Goal: Information Seeking & Learning: Learn about a topic

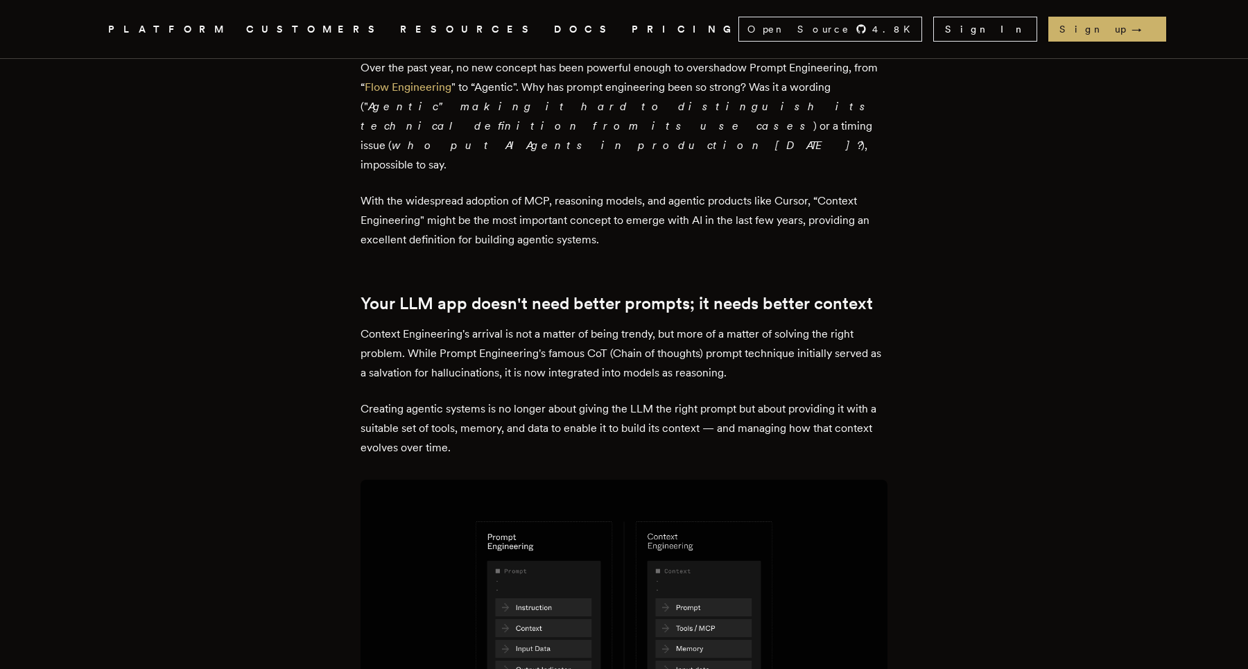
scroll to position [493, 0]
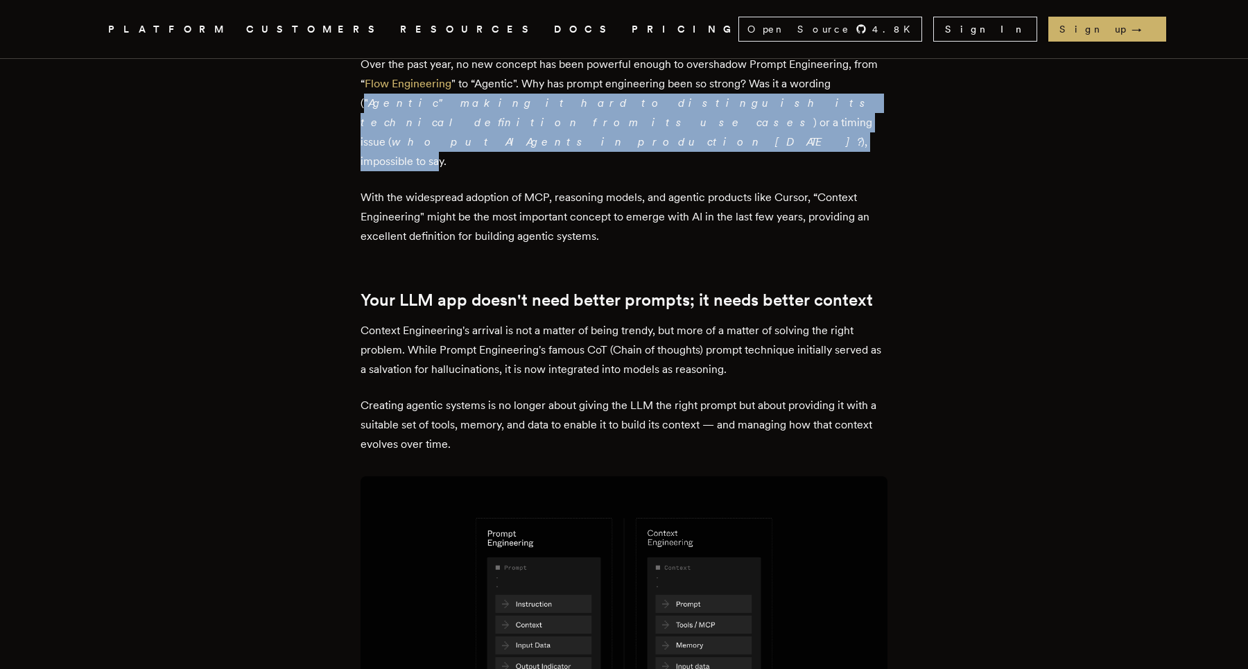
drag, startPoint x: 370, startPoint y: 107, endPoint x: 667, endPoint y: 132, distance: 298.5
click at [667, 132] on p "Over the past year, no new concept has been powerful enough to overshadow Promp…" at bounding box center [624, 113] width 527 height 116
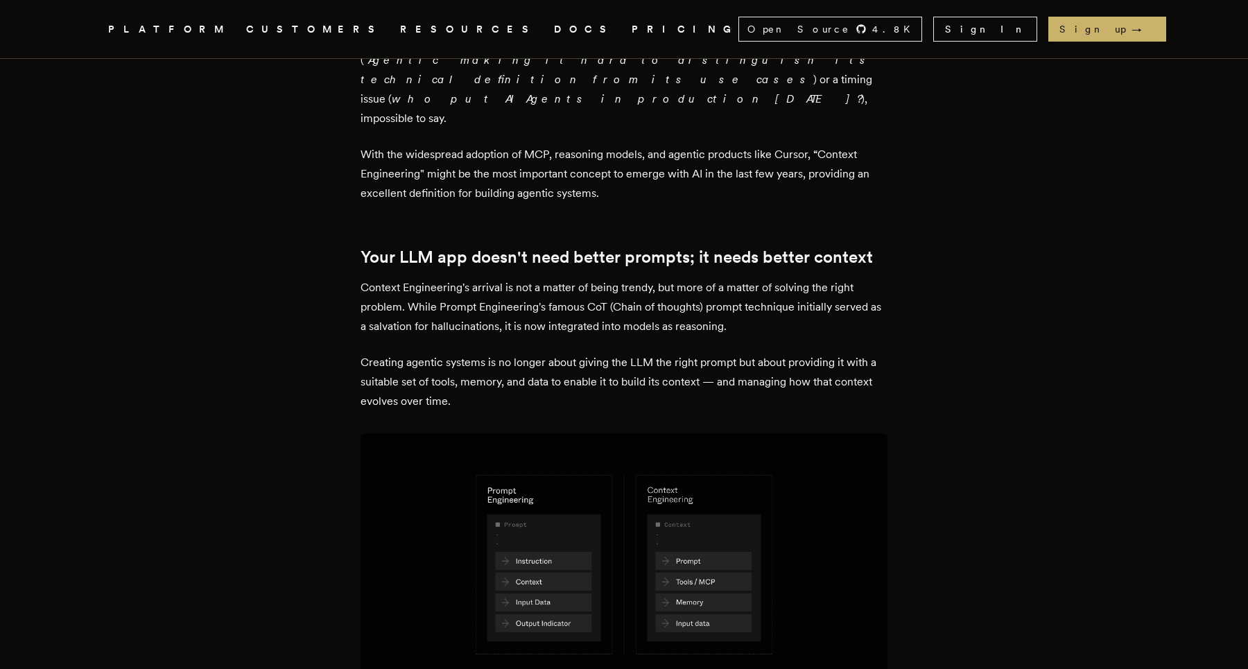
scroll to position [560, 0]
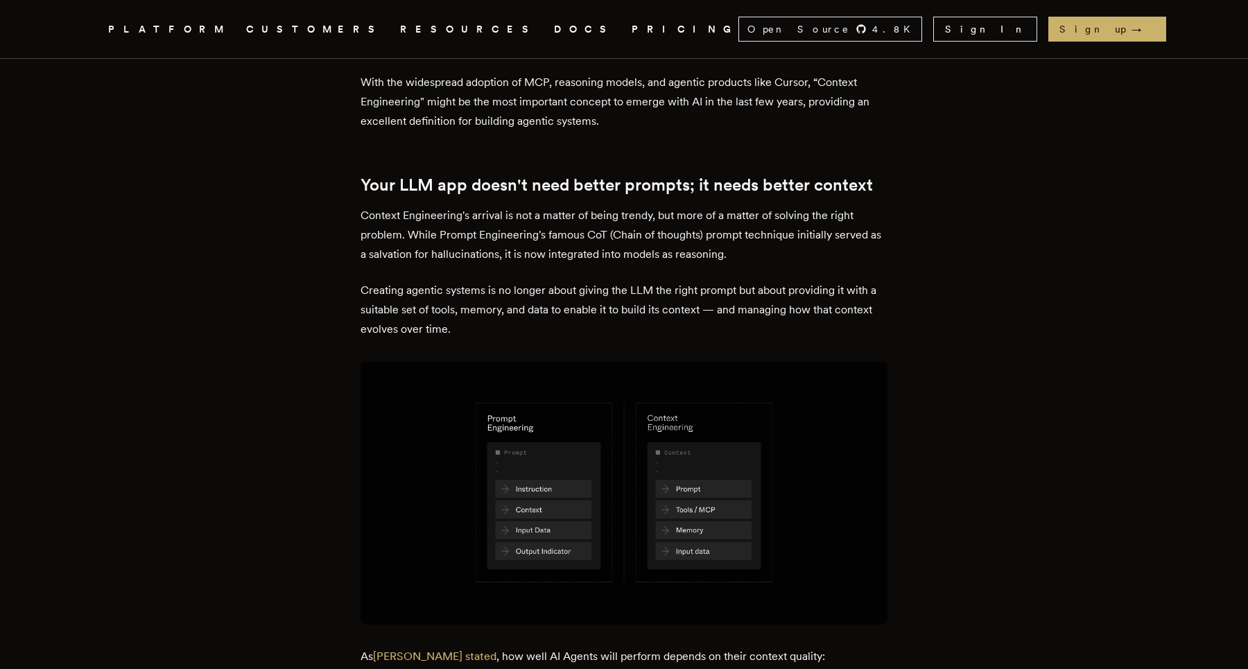
scroll to position [612, 0]
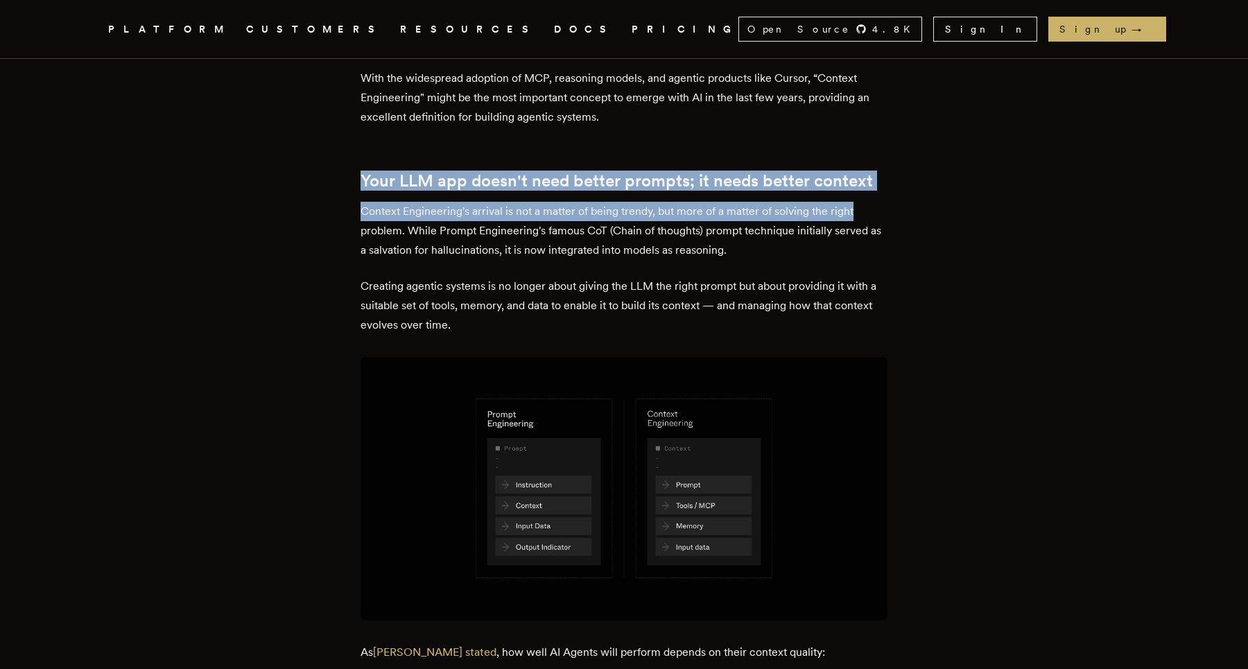
drag, startPoint x: 361, startPoint y: 142, endPoint x: 867, endPoint y: 180, distance: 507.5
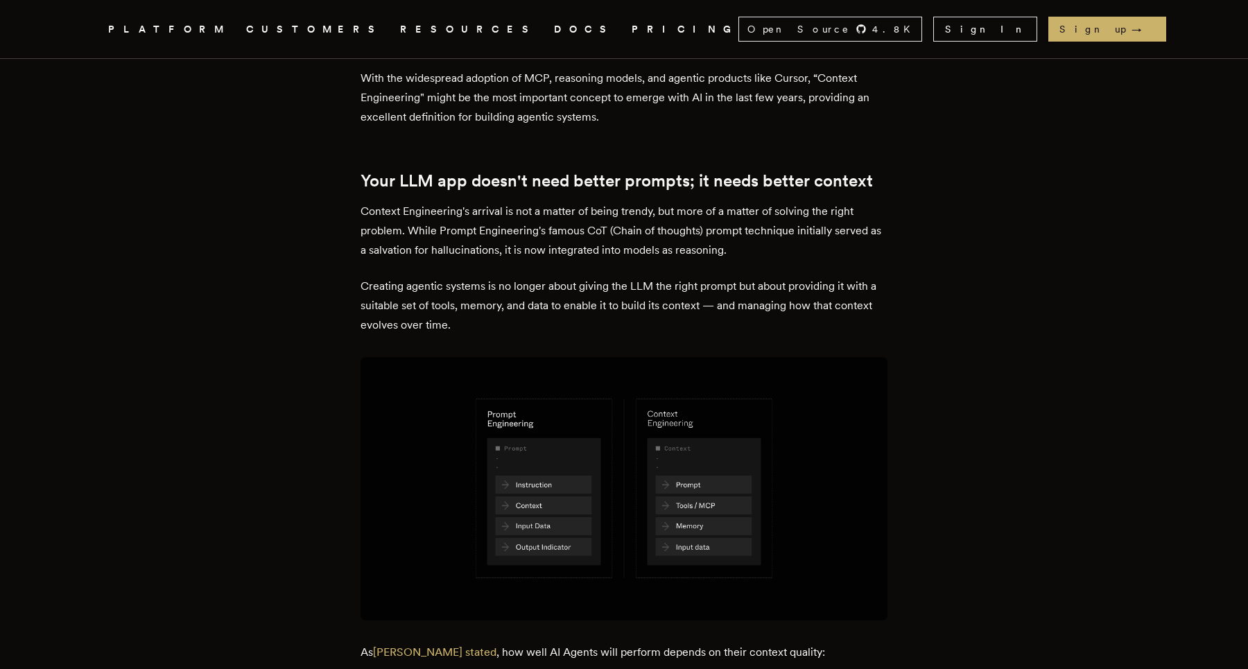
drag, startPoint x: 710, startPoint y: 194, endPoint x: 960, endPoint y: 194, distance: 249.6
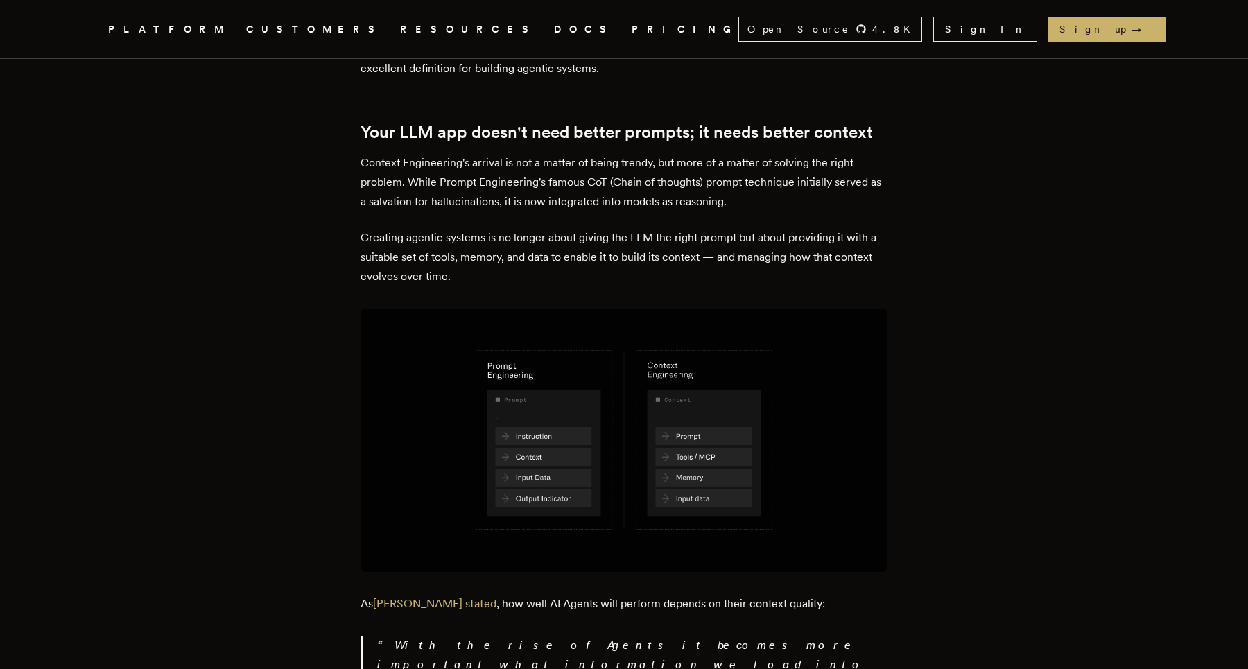
scroll to position [688, 0]
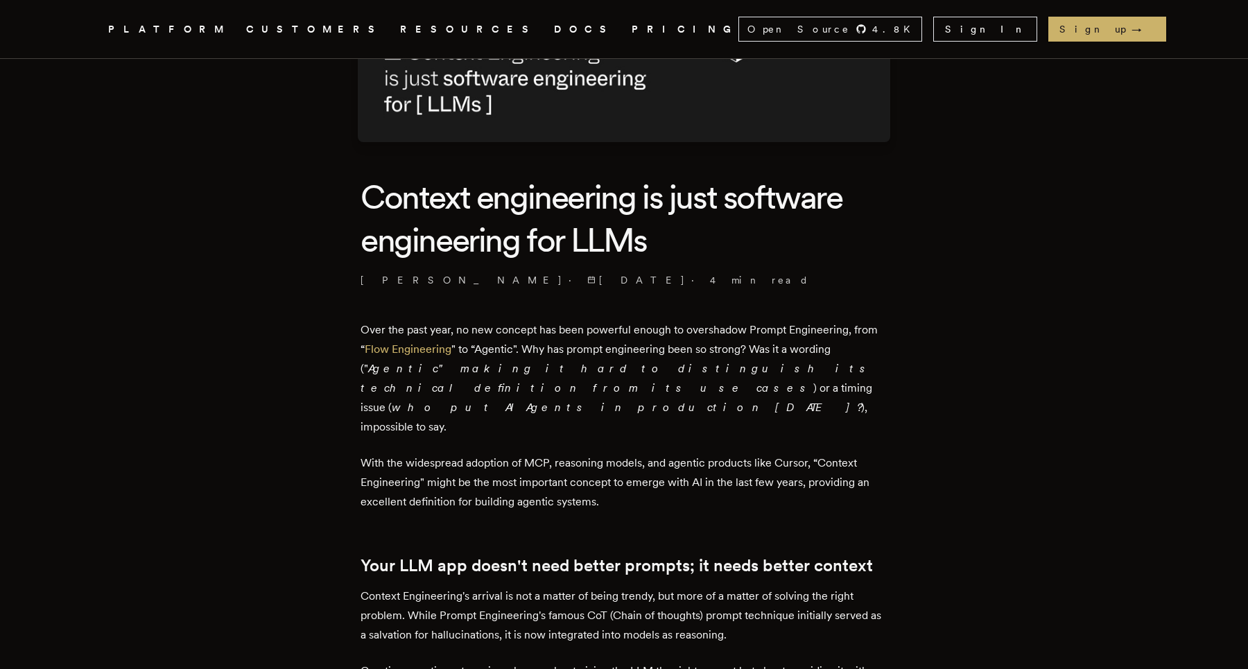
scroll to position [0, 0]
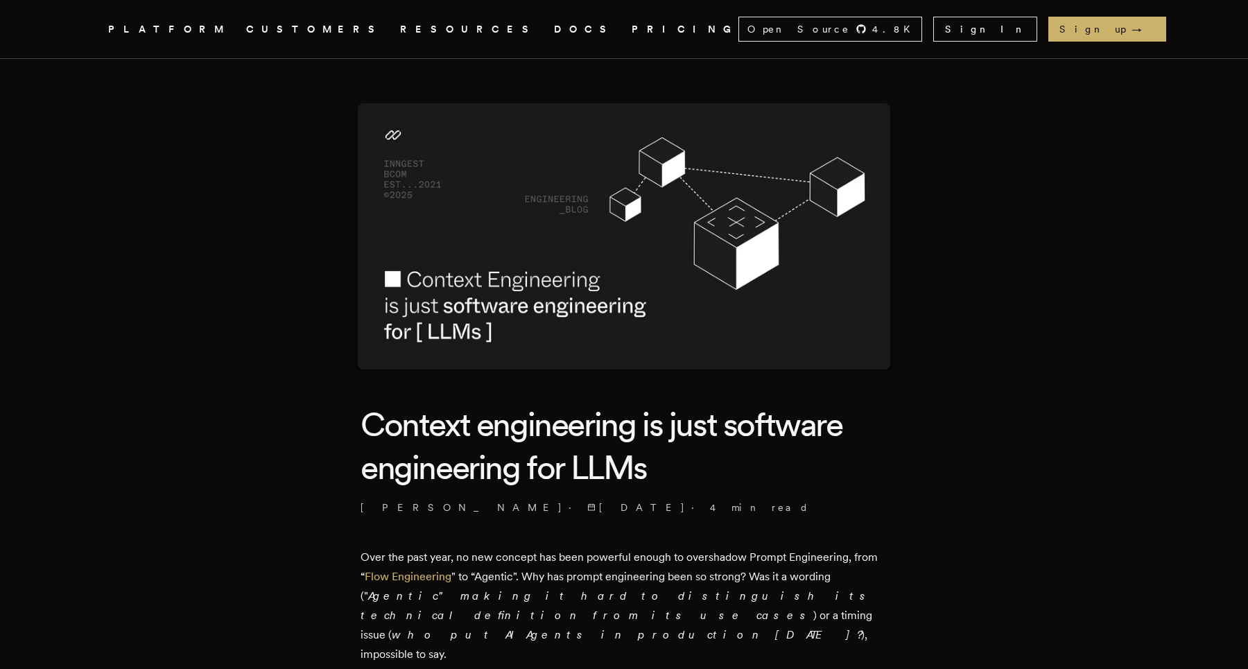
click at [92, 21] on icon ".cls-1 { fill: #FAFAF9; }" at bounding box center [92, 29] width 0 height 17
